Goal: Information Seeking & Learning: Check status

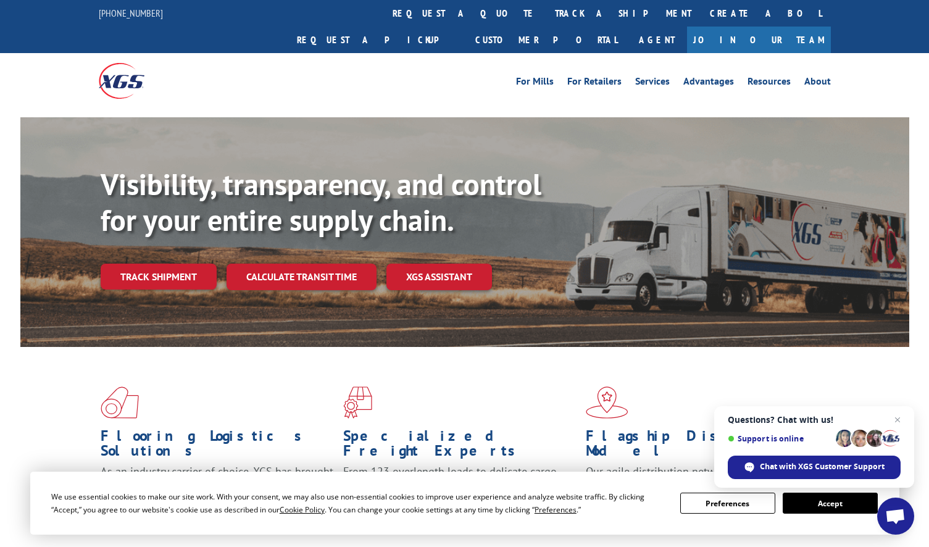
click at [545, 20] on link "track a shipment" at bounding box center [622, 13] width 155 height 27
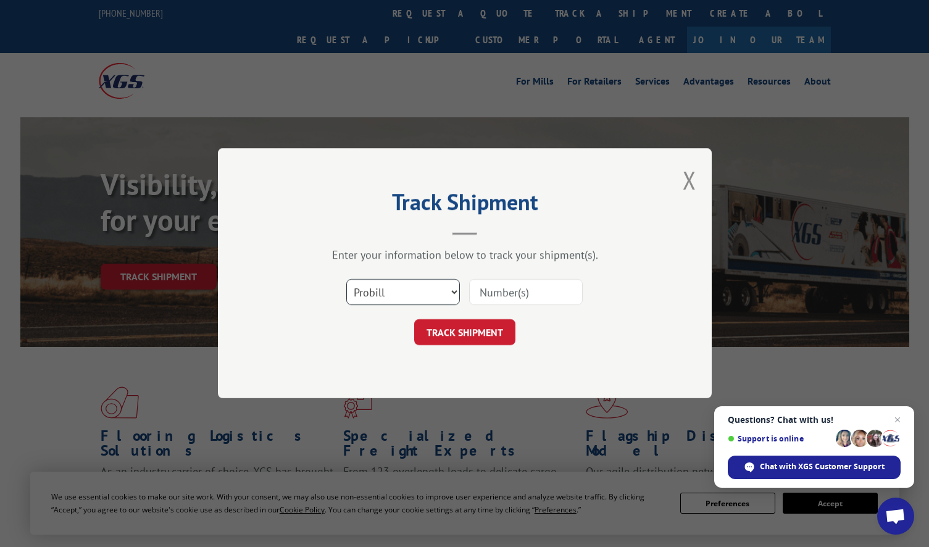
drag, startPoint x: 434, startPoint y: 294, endPoint x: 430, endPoint y: 303, distance: 9.4
click at [433, 295] on select "Select category... Probill BOL PO" at bounding box center [403, 293] width 114 height 26
click at [346, 280] on select "Select category... Probill BOL PO" at bounding box center [403, 293] width 114 height 26
click at [413, 303] on div "Select category... Probill BOL PO" at bounding box center [403, 292] width 112 height 28
drag, startPoint x: 393, startPoint y: 296, endPoint x: 394, endPoint y: 307, distance: 11.2
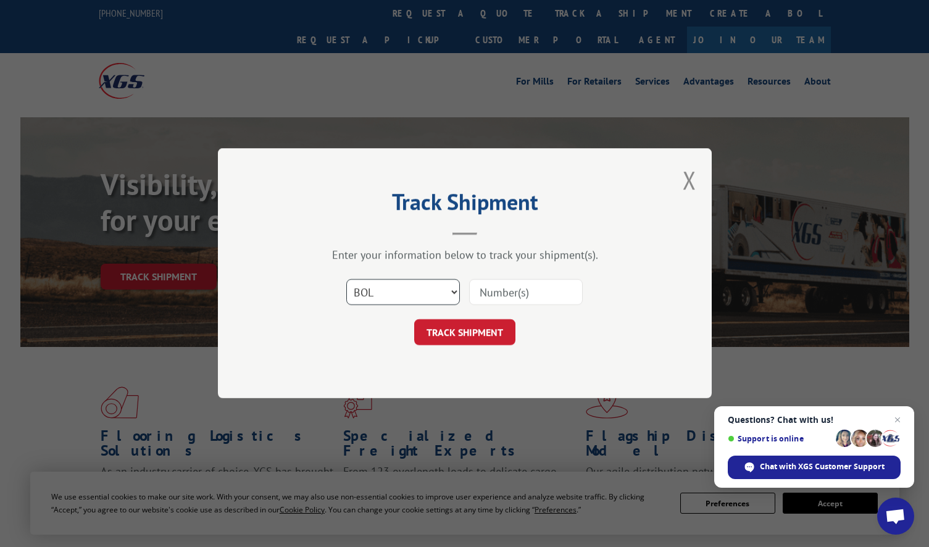
click at [392, 296] on select "Select category... Probill BOL PO" at bounding box center [403, 293] width 114 height 26
select select "po"
click at [346, 280] on select "Select category... Probill BOL PO" at bounding box center [403, 293] width 114 height 26
click at [563, 287] on input at bounding box center [526, 293] width 114 height 26
paste input "295609244"
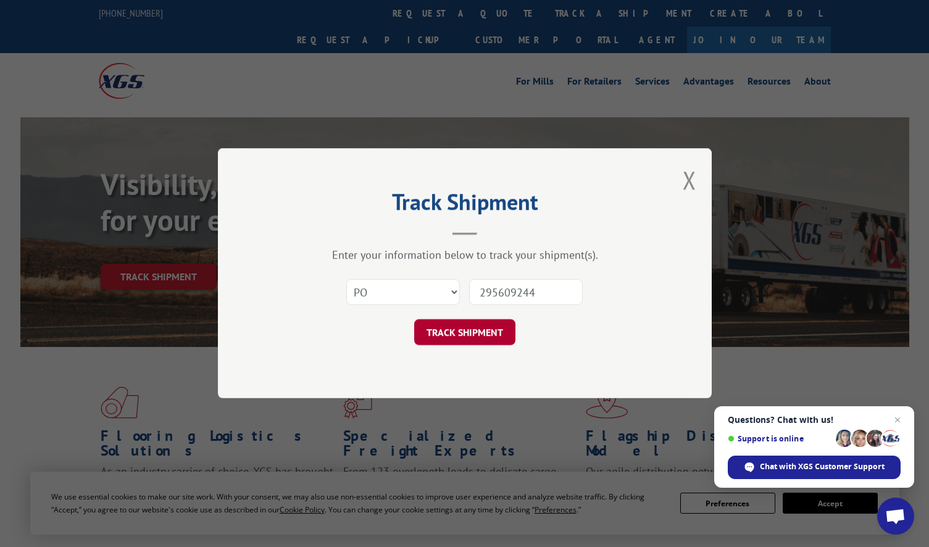
type input "295609244"
click at [467, 332] on button "TRACK SHIPMENT" at bounding box center [464, 333] width 101 height 26
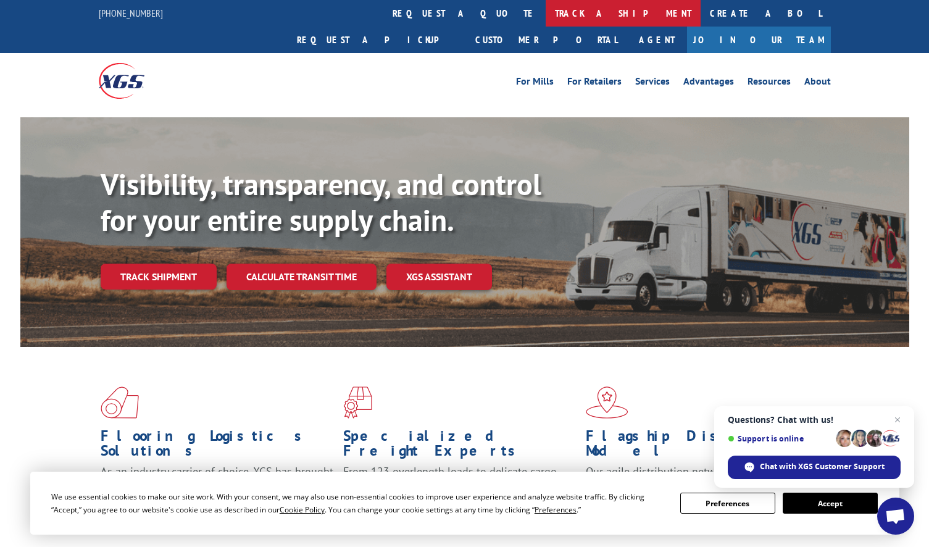
click at [545, 12] on link "track a shipment" at bounding box center [622, 13] width 155 height 27
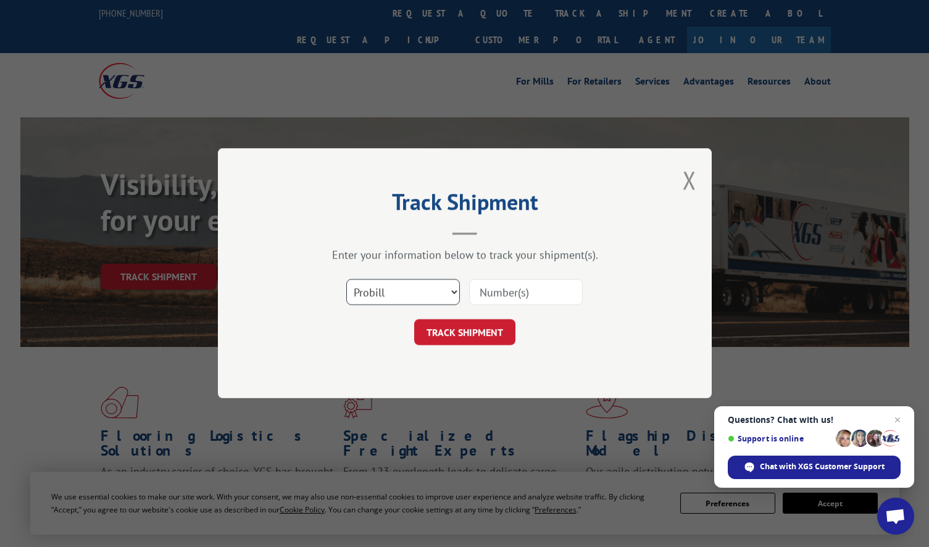
drag, startPoint x: 401, startPoint y: 289, endPoint x: 402, endPoint y: 302, distance: 13.6
click at [401, 289] on select "Select category... Probill BOL PO" at bounding box center [403, 293] width 114 height 26
select select "po"
click at [346, 280] on select "Select category... Probill BOL PO" at bounding box center [403, 293] width 114 height 26
click at [506, 302] on input at bounding box center [526, 293] width 114 height 26
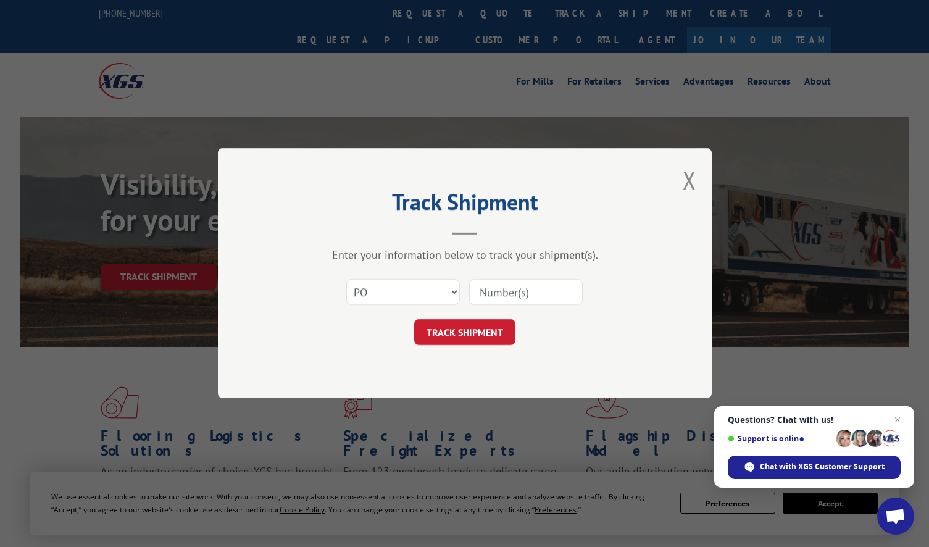
paste input "295441510"
type input "295441510"
click at [464, 327] on button "TRACK SHIPMENT" at bounding box center [464, 333] width 101 height 26
